Goal: Task Accomplishment & Management: Use online tool/utility

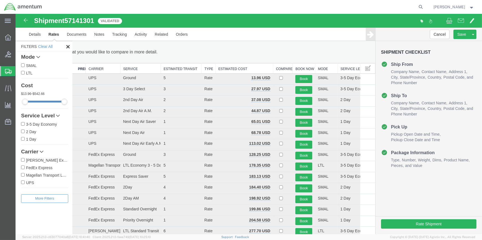
scroll to position [99, 0]
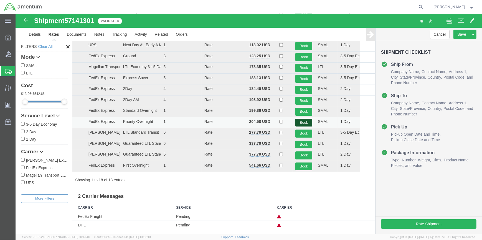
click at [300, 120] on button "Book" at bounding box center [303, 123] width 17 height 8
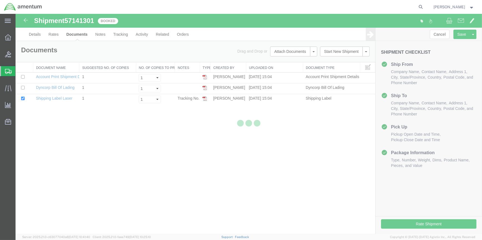
scroll to position [0, 0]
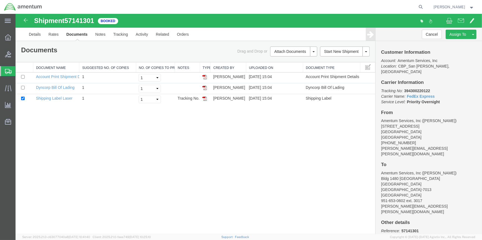
drag, startPoint x: 205, startPoint y: 98, endPoint x: 362, endPoint y: 127, distance: 159.2
click at [205, 98] on img at bounding box center [204, 98] width 4 height 4
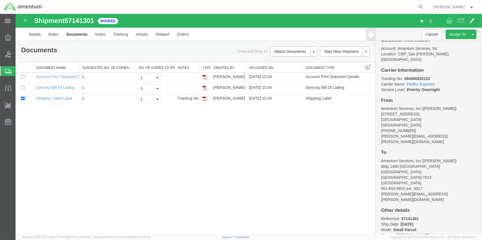
scroll to position [19, 0]
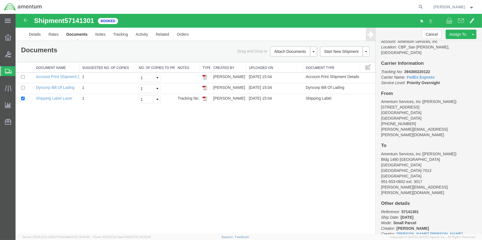
drag, startPoint x: 339, startPoint y: 60, endPoint x: 313, endPoint y: 61, distance: 25.8
click at [16, 14] on link "Clone Shipment" at bounding box center [16, 14] width 0 height 0
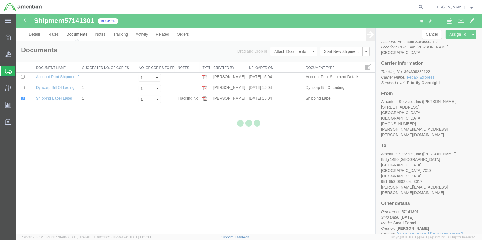
select select "49914"
select select "49946"
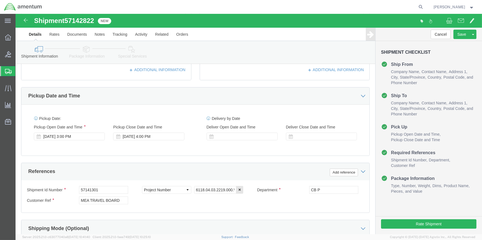
scroll to position [176, 0]
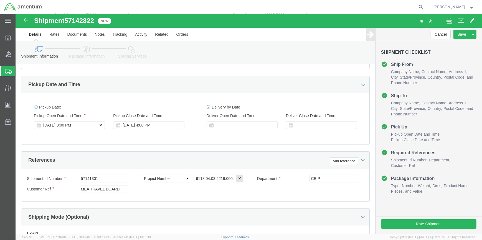
click div "[DATE] 3:00 PM"
click div "[DATE] 4:00 PM"
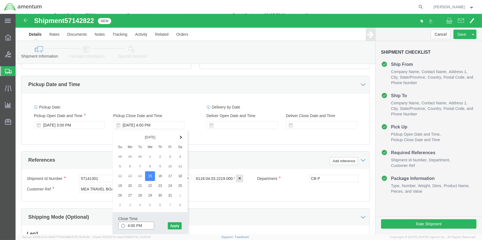
click input "4:00 PM"
type input "3:00 PM"
click button "Apply"
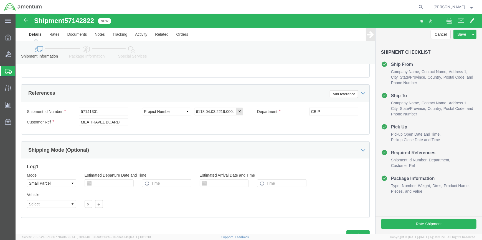
scroll to position [266, 0]
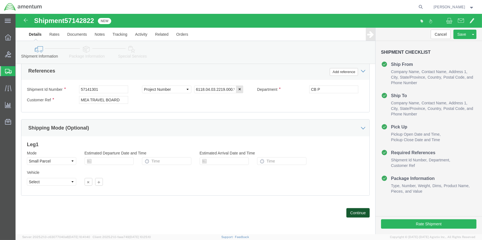
drag, startPoint x: 341, startPoint y: 197, endPoint x: 152, endPoint y: 145, distance: 195.8
click button "Continue"
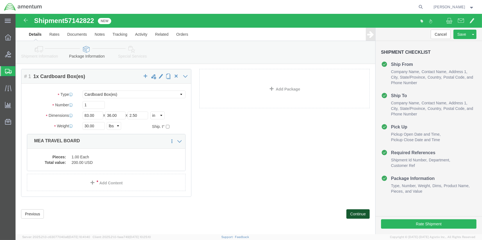
scroll to position [21, 0]
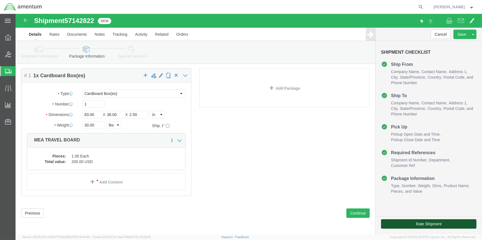
click button "Rate Shipment"
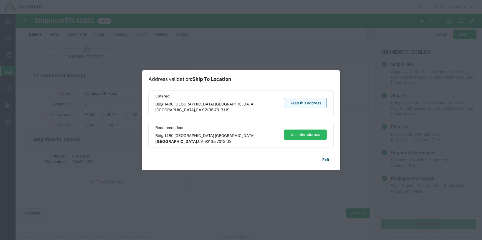
click at [311, 99] on button "Keep this address" at bounding box center [305, 103] width 43 height 10
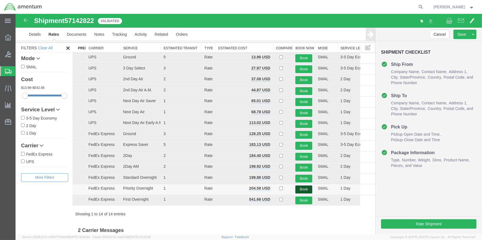
click at [301, 187] on button "Book" at bounding box center [303, 190] width 17 height 8
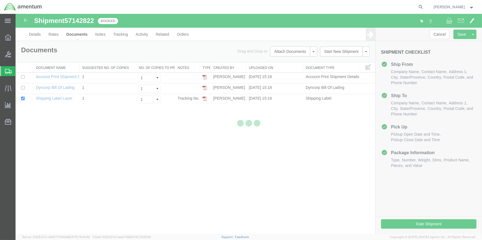
scroll to position [0, 0]
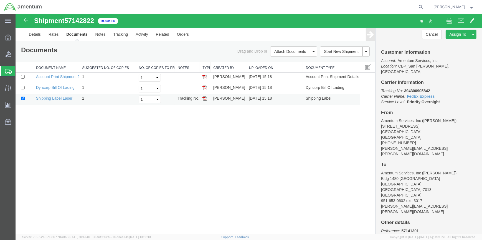
click at [205, 98] on img at bounding box center [204, 98] width 4 height 4
